Goal: Navigation & Orientation: Find specific page/section

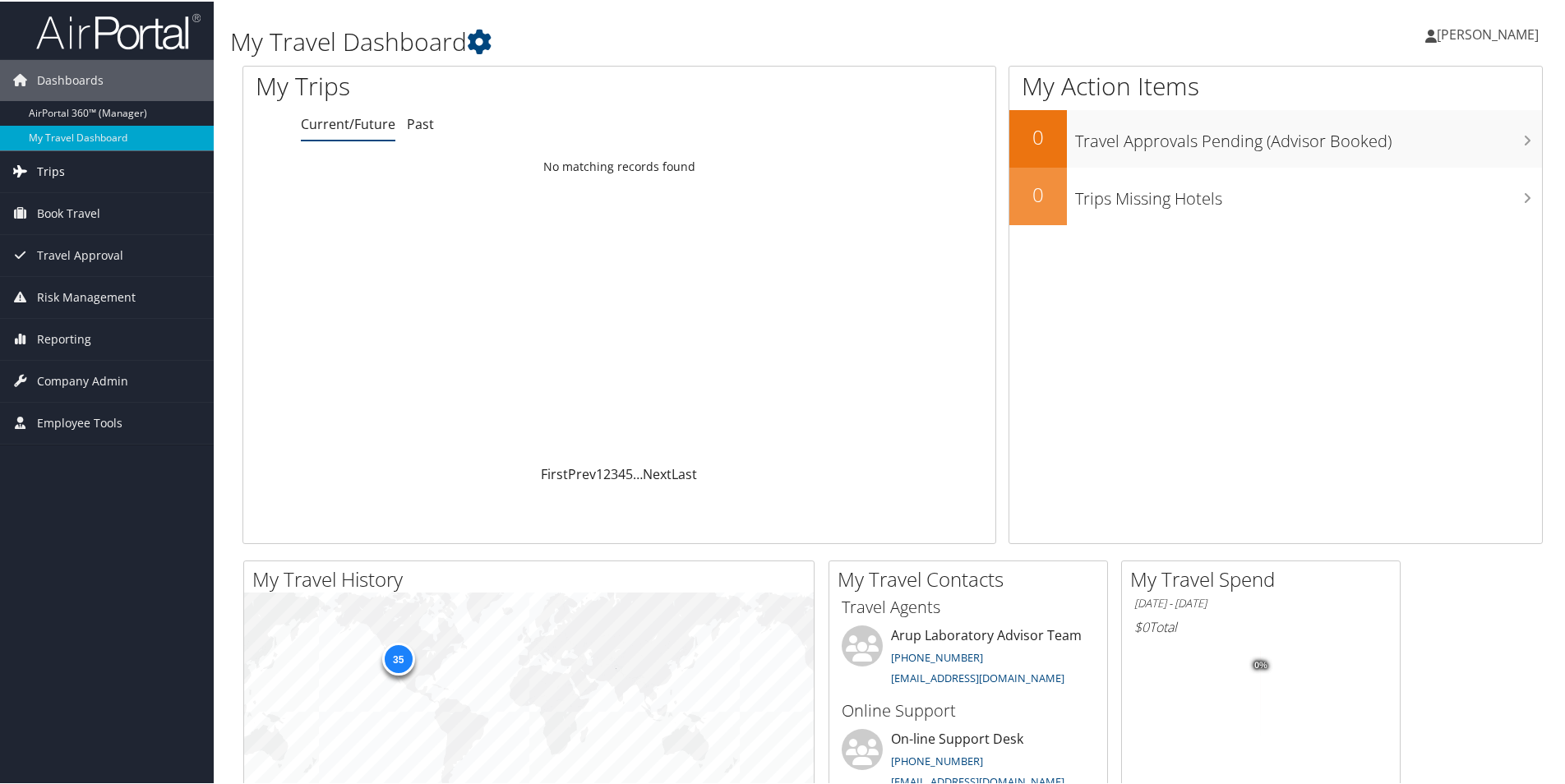
click at [59, 167] on span "Trips" at bounding box center [51, 169] width 28 height 41
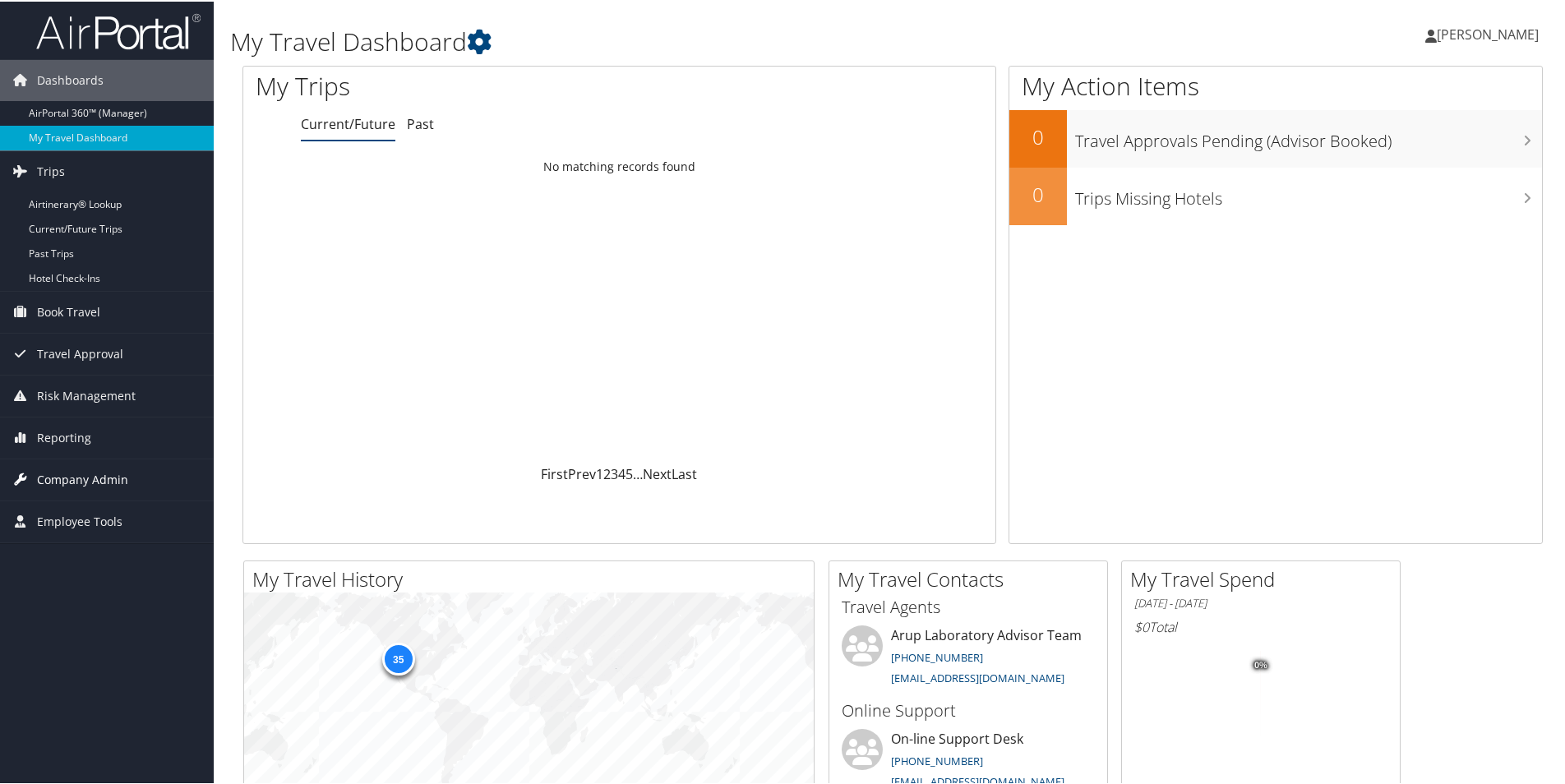
click at [116, 477] on span "Company Admin" at bounding box center [82, 477] width 92 height 41
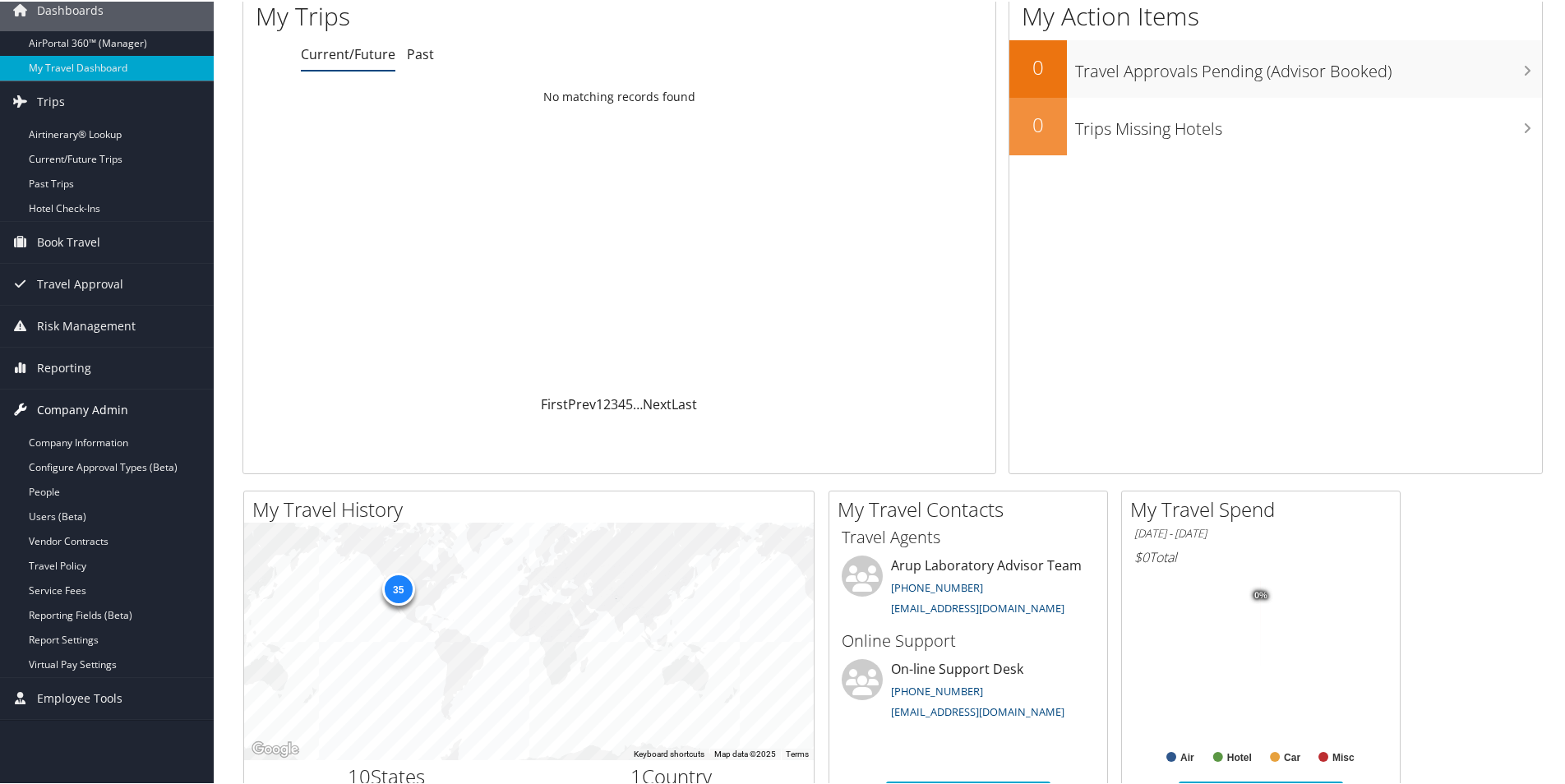
scroll to position [164, 0]
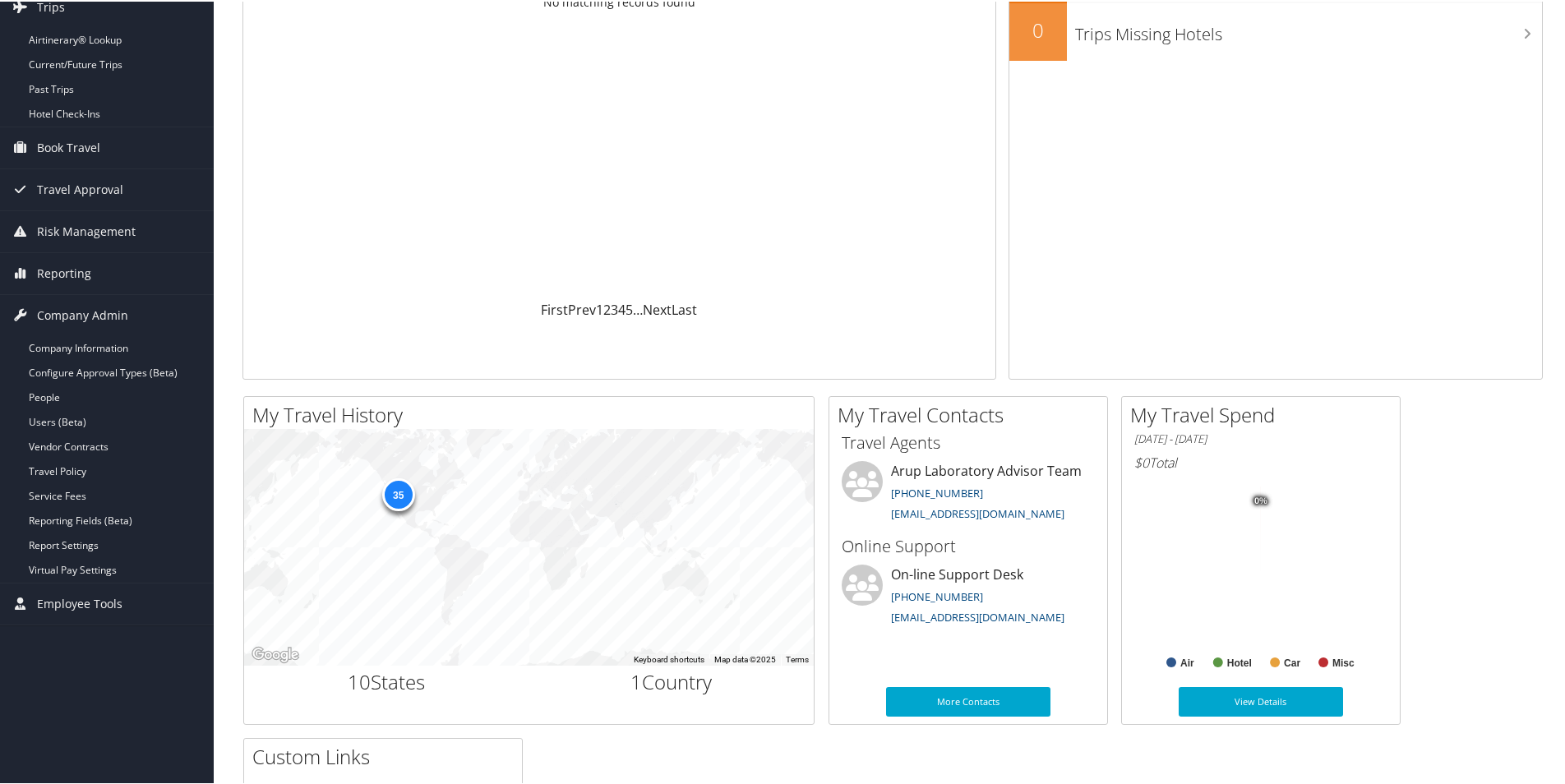
drag, startPoint x: 132, startPoint y: 393, endPoint x: 379, endPoint y: 325, distance: 256.2
click at [131, 393] on link "People" at bounding box center [107, 396] width 214 height 25
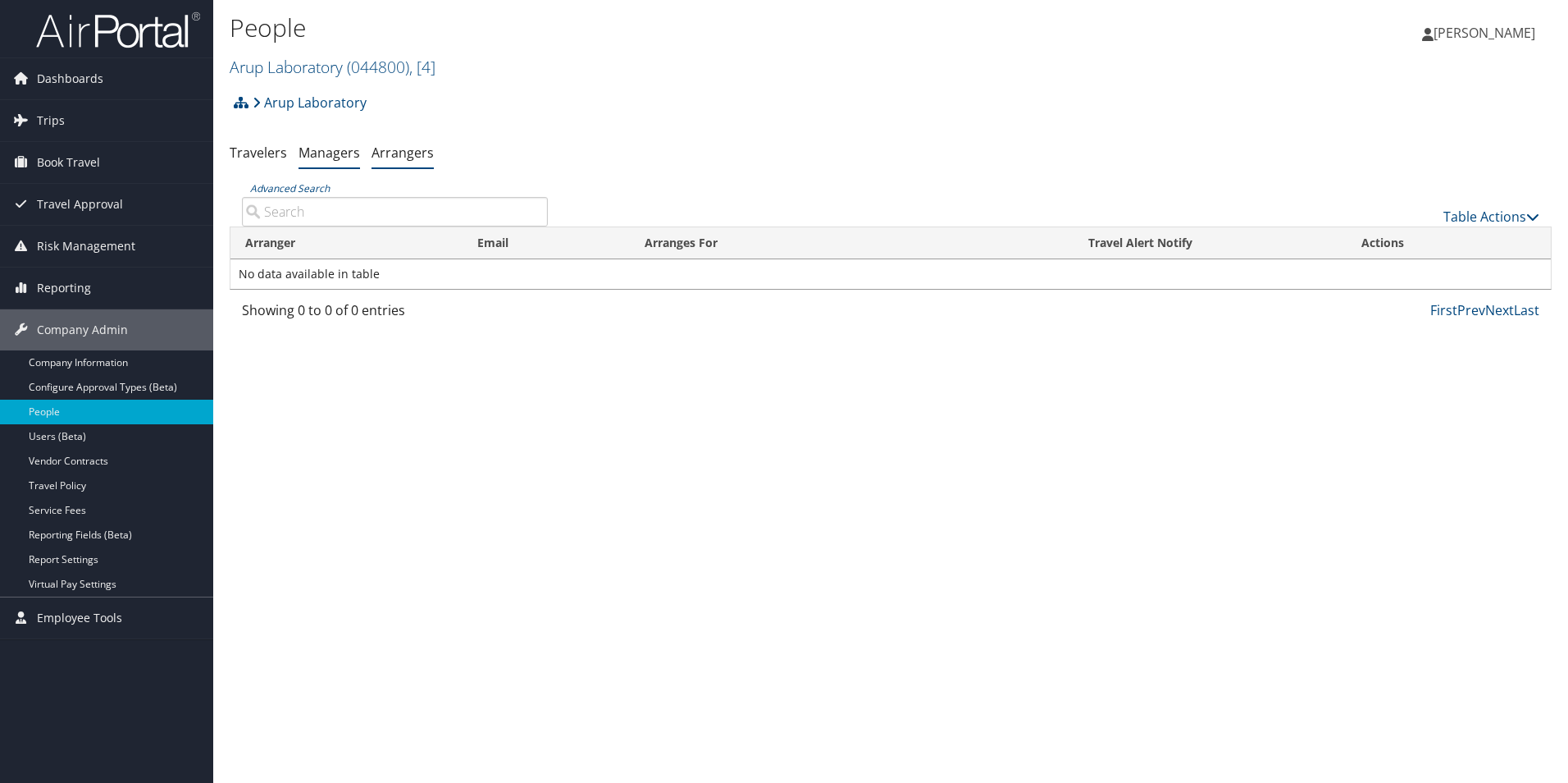
click at [331, 148] on link "Managers" at bounding box center [329, 152] width 61 height 18
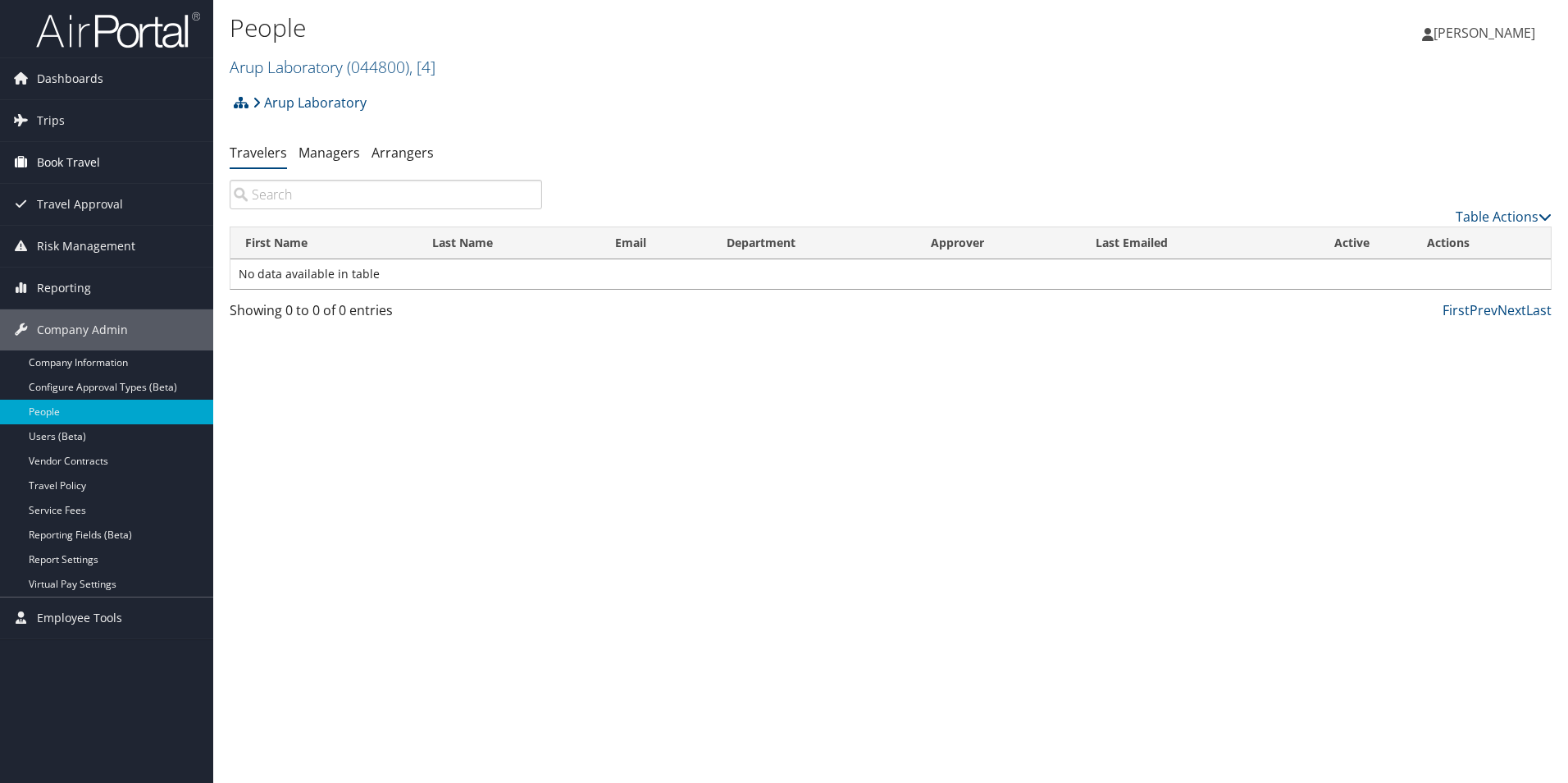
click at [89, 154] on span "Book Travel" at bounding box center [68, 161] width 63 height 41
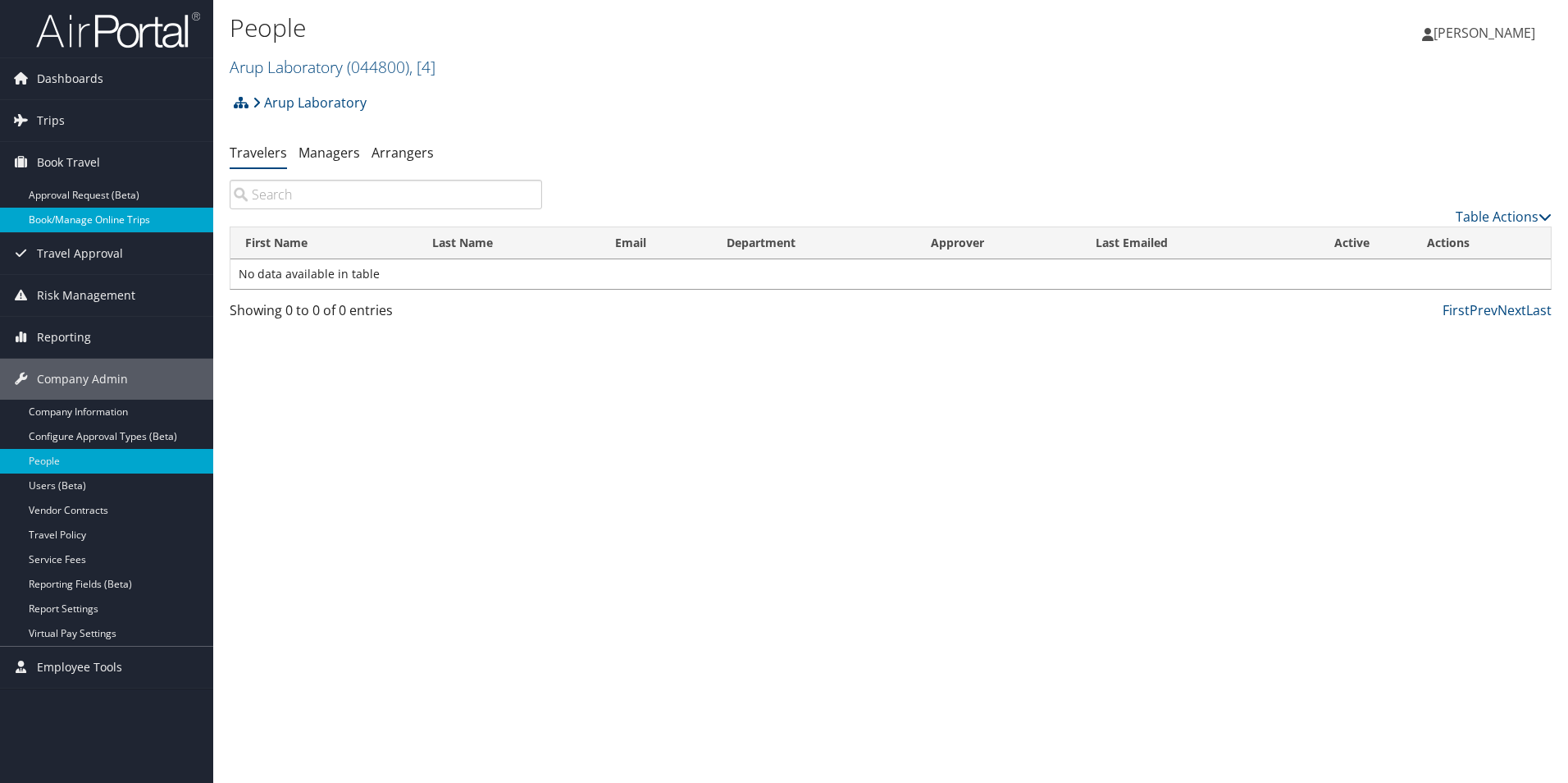
click at [99, 224] on link "Book/Manage Online Trips" at bounding box center [107, 220] width 213 height 25
